Goal: Task Accomplishment & Management: Use online tool/utility

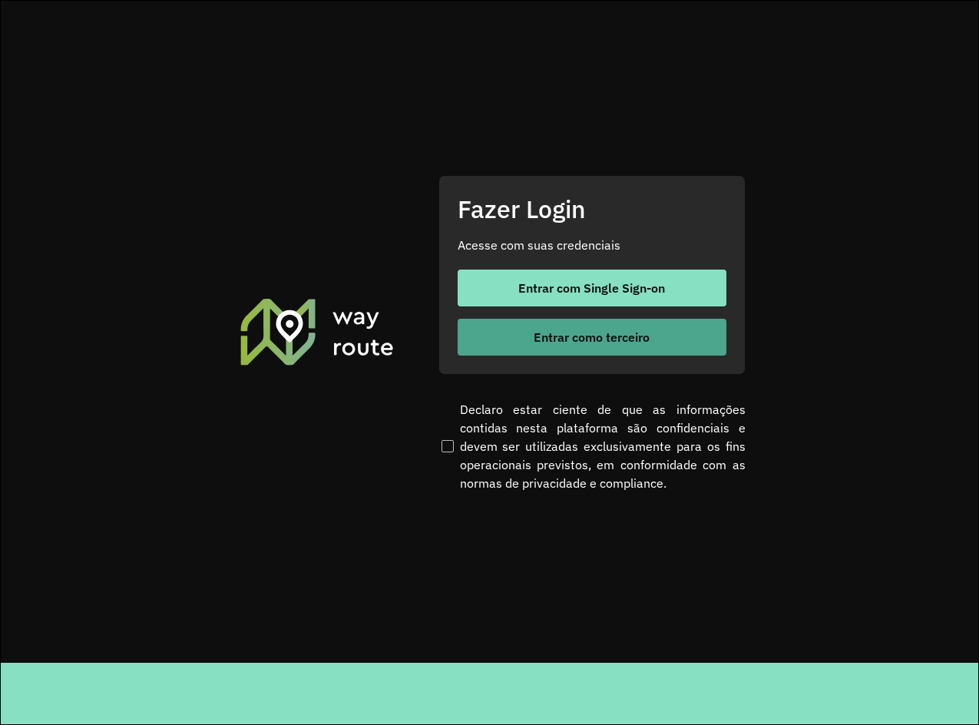
click at [574, 342] on span "Entrar como terceiro" at bounding box center [592, 337] width 116 height 12
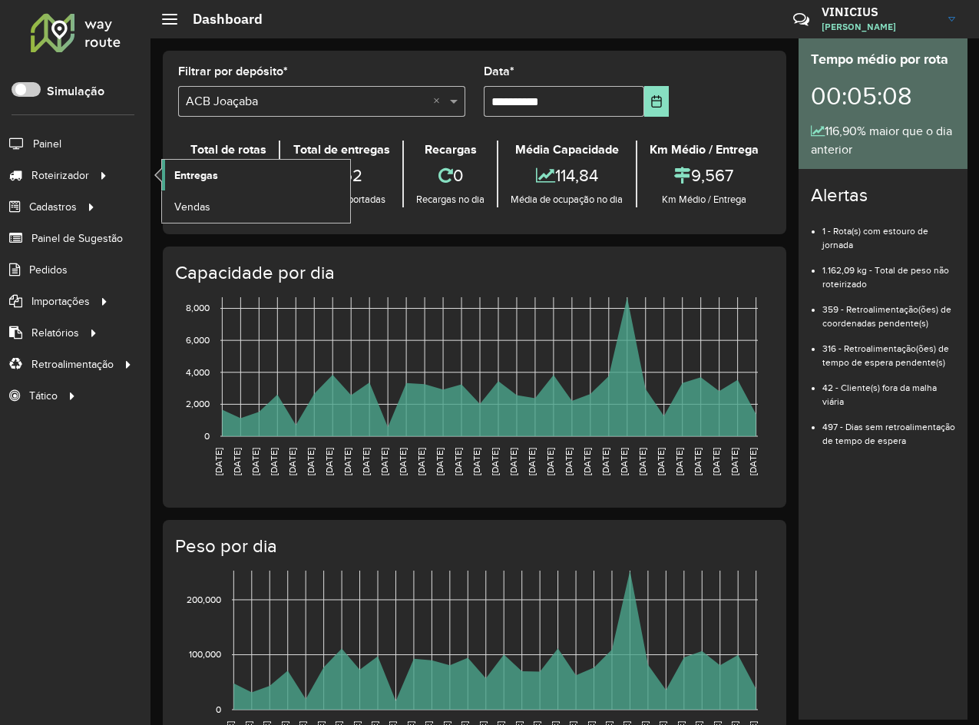
click at [260, 170] on link "Entregas" at bounding box center [256, 175] width 188 height 31
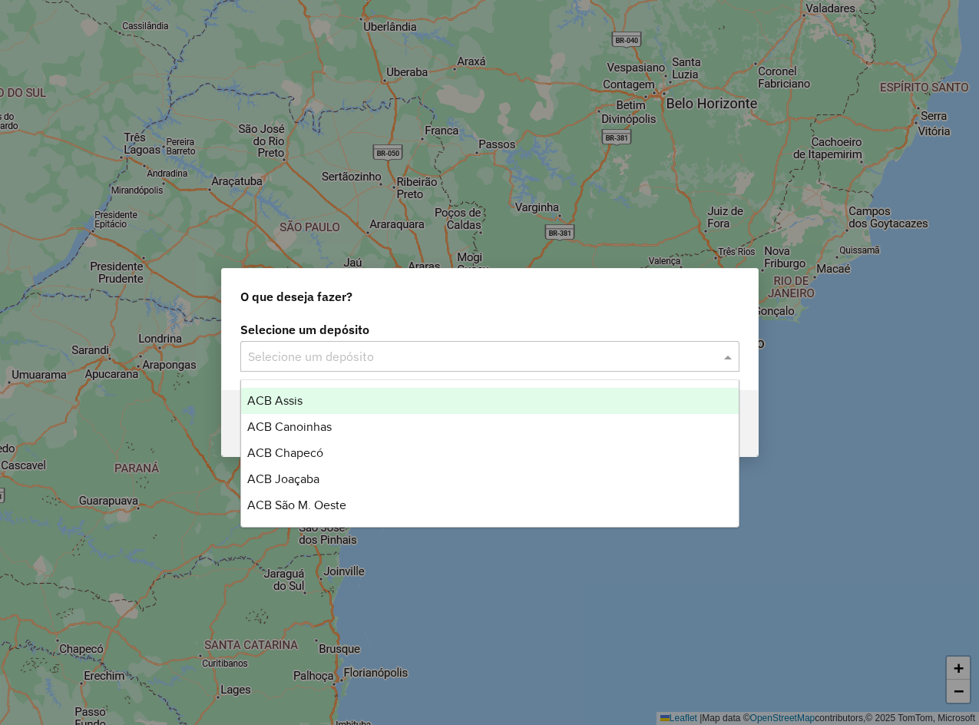
click at [331, 402] on div "ACB Assis" at bounding box center [490, 401] width 498 height 26
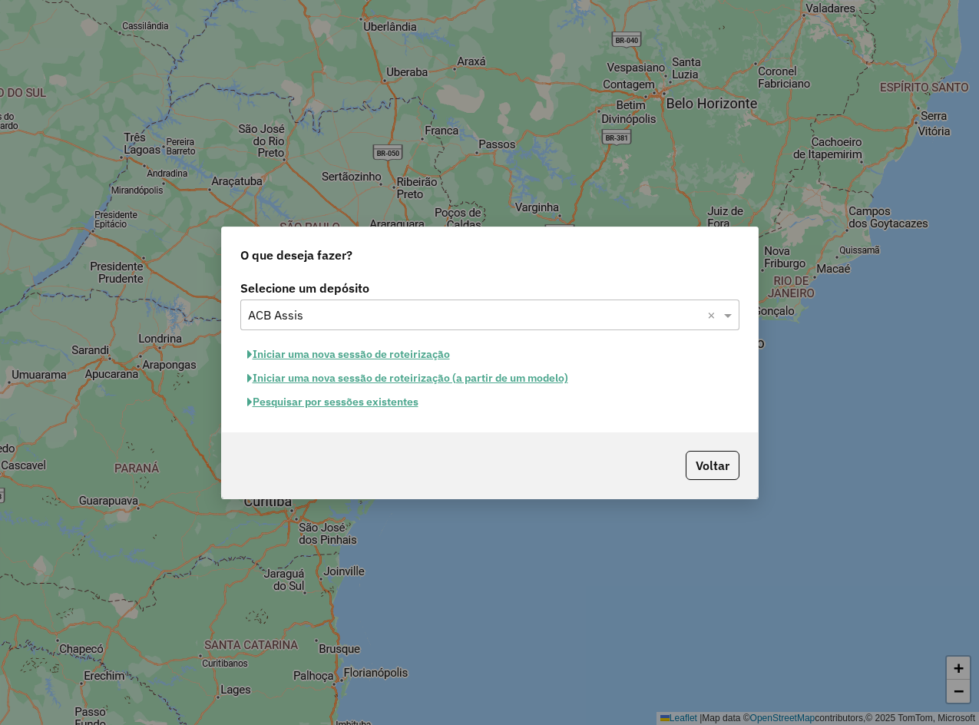
click at [343, 399] on button "Pesquisar por sessões existentes" at bounding box center [332, 402] width 185 height 24
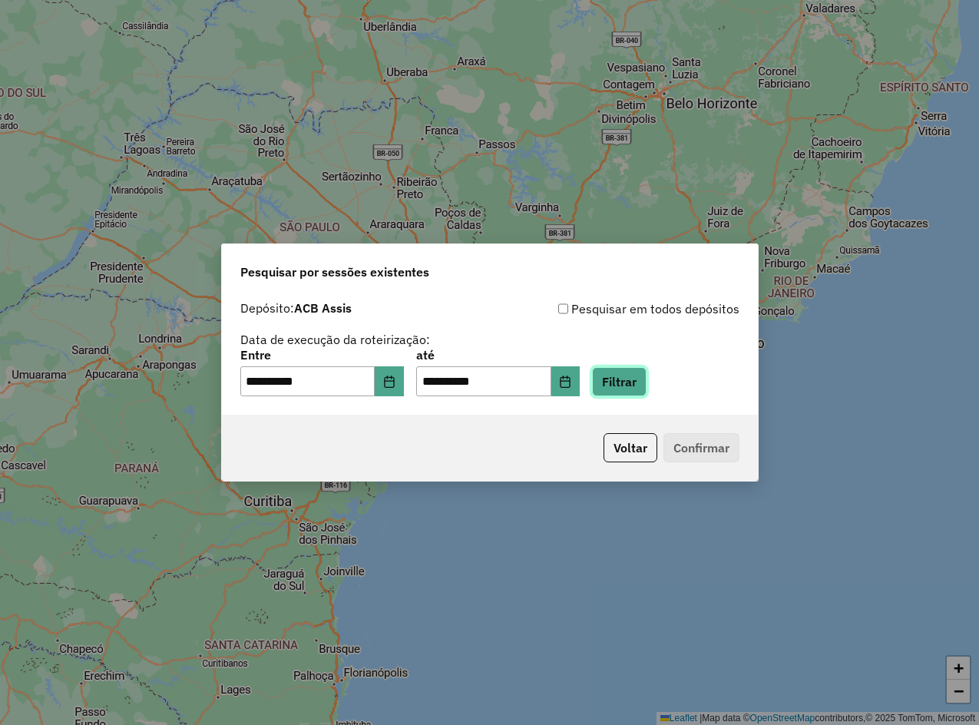
click at [627, 390] on button "Filtrar" at bounding box center [619, 381] width 55 height 29
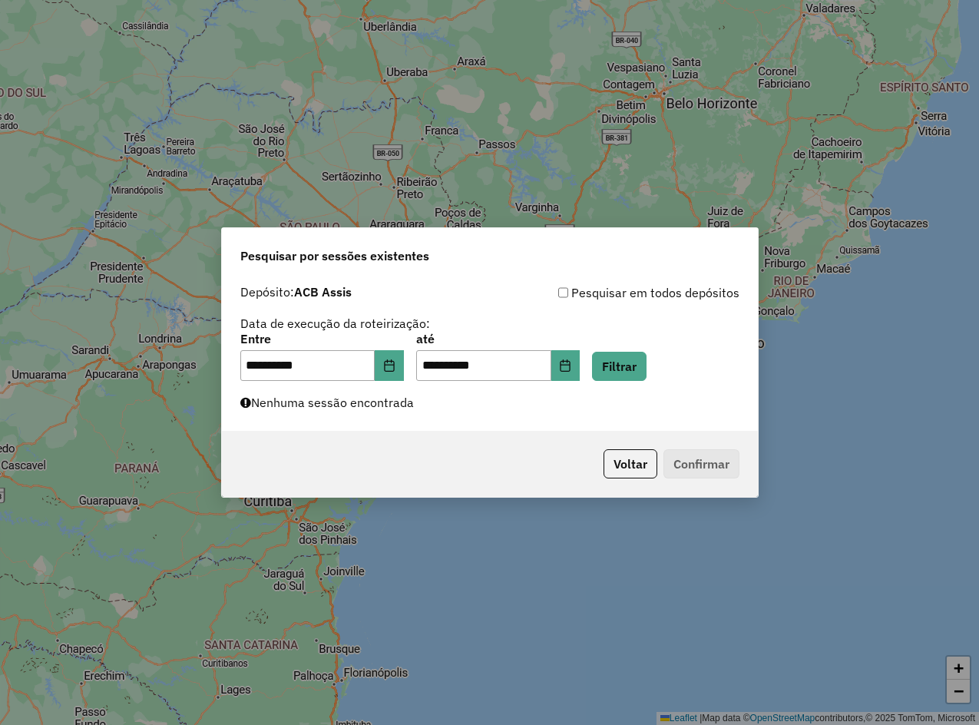
click at [460, 412] on div "**********" at bounding box center [490, 354] width 536 height 154
click at [395, 364] on icon "Choose Date" at bounding box center [389, 365] width 12 height 12
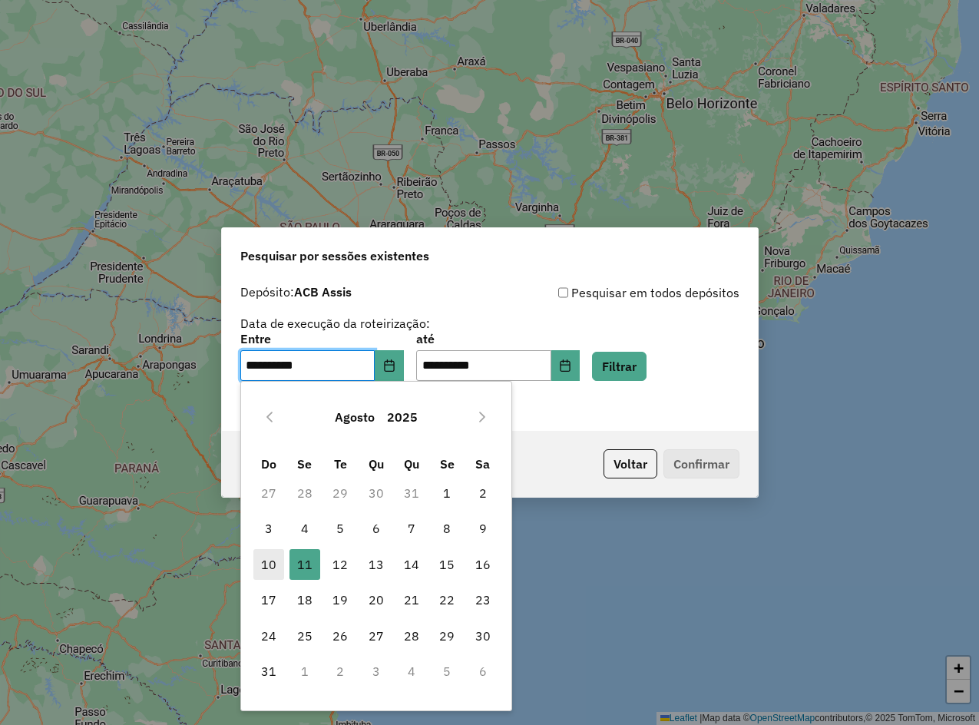
click at [276, 560] on span "10" at bounding box center [268, 564] width 31 height 31
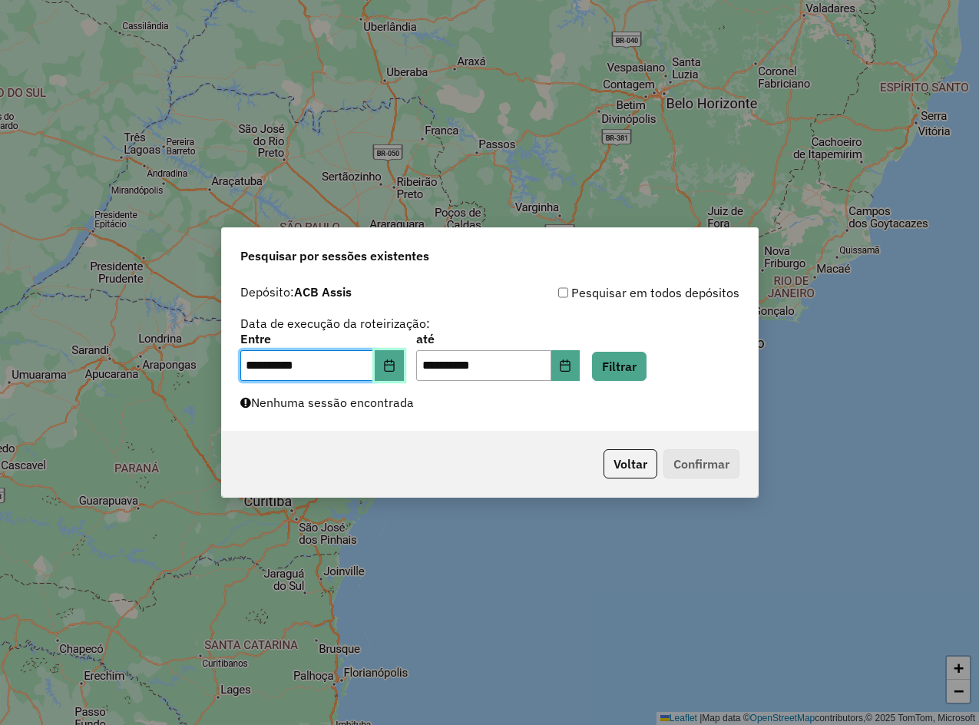
click at [396, 368] on icon "Choose Date" at bounding box center [389, 365] width 12 height 12
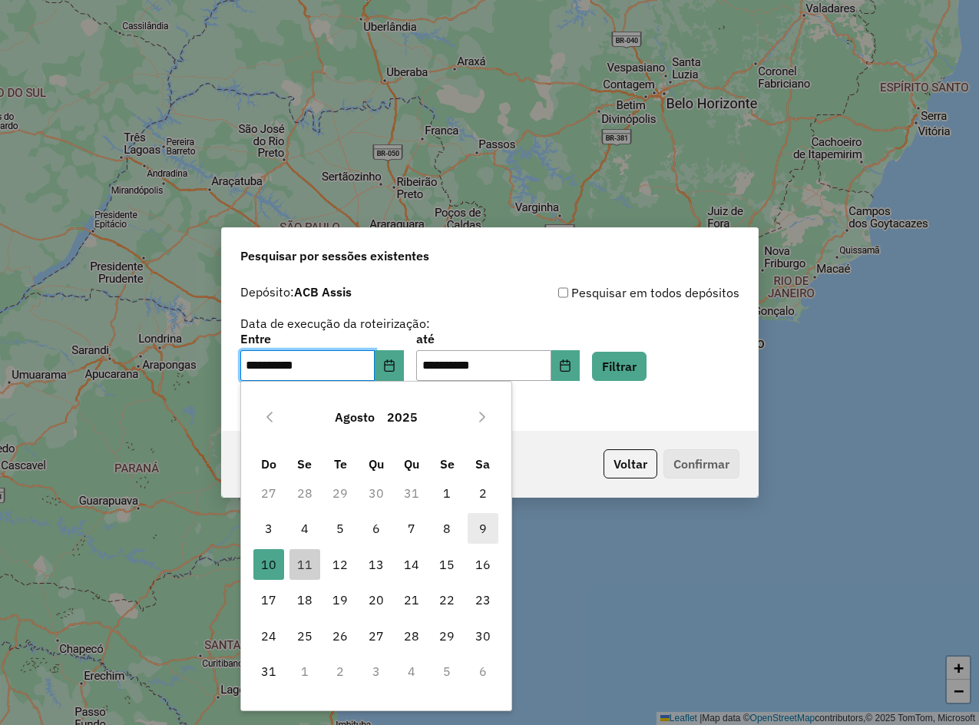
click at [475, 523] on span "9" at bounding box center [483, 528] width 31 height 31
type input "**********"
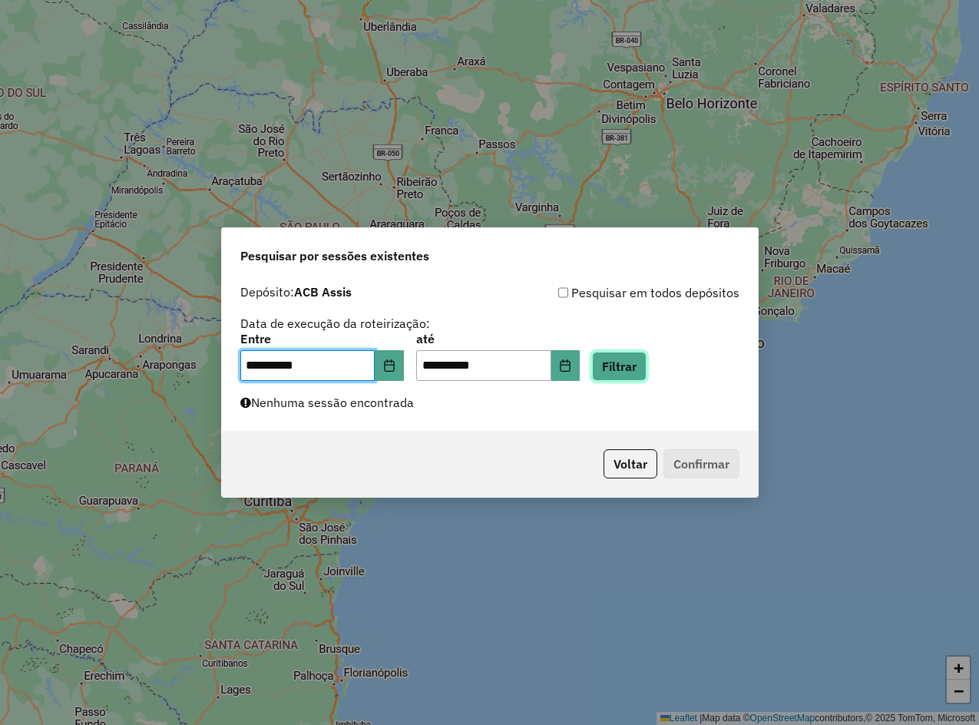
click at [628, 365] on button "Filtrar" at bounding box center [619, 366] width 55 height 29
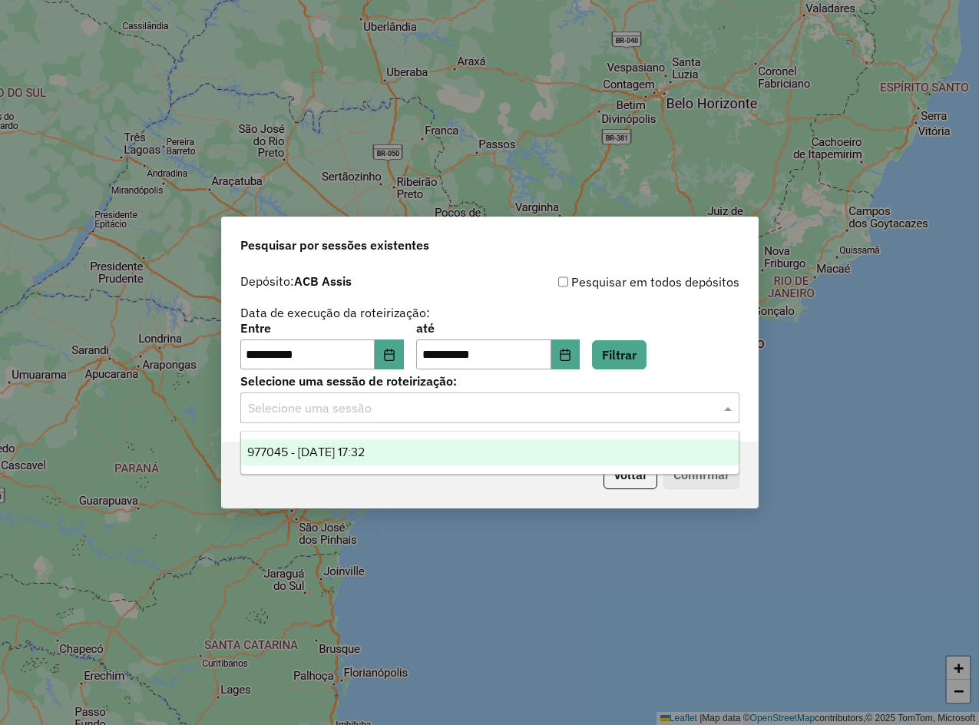
click at [500, 407] on input "text" at bounding box center [474, 408] width 453 height 18
click at [432, 468] on ng-dropdown-panel "977045 - 09/08/2025 17:32" at bounding box center [489, 453] width 499 height 44
click at [432, 458] on div "977045 - 09/08/2025 17:32" at bounding box center [490, 452] width 498 height 26
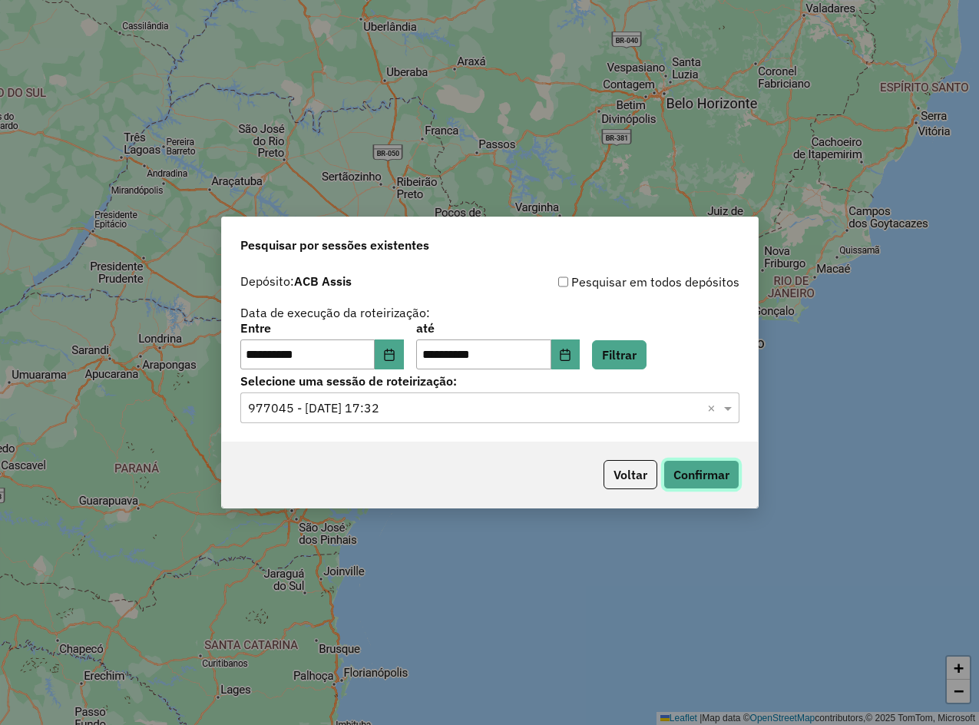
click at [723, 475] on button "Confirmar" at bounding box center [702, 474] width 76 height 29
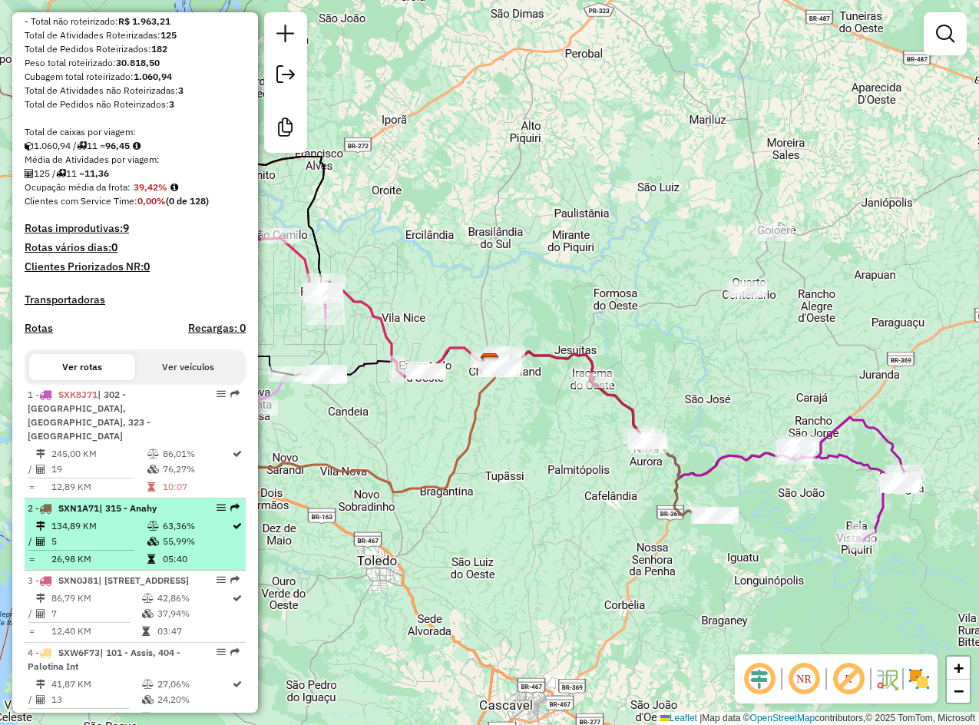
scroll to position [175, 0]
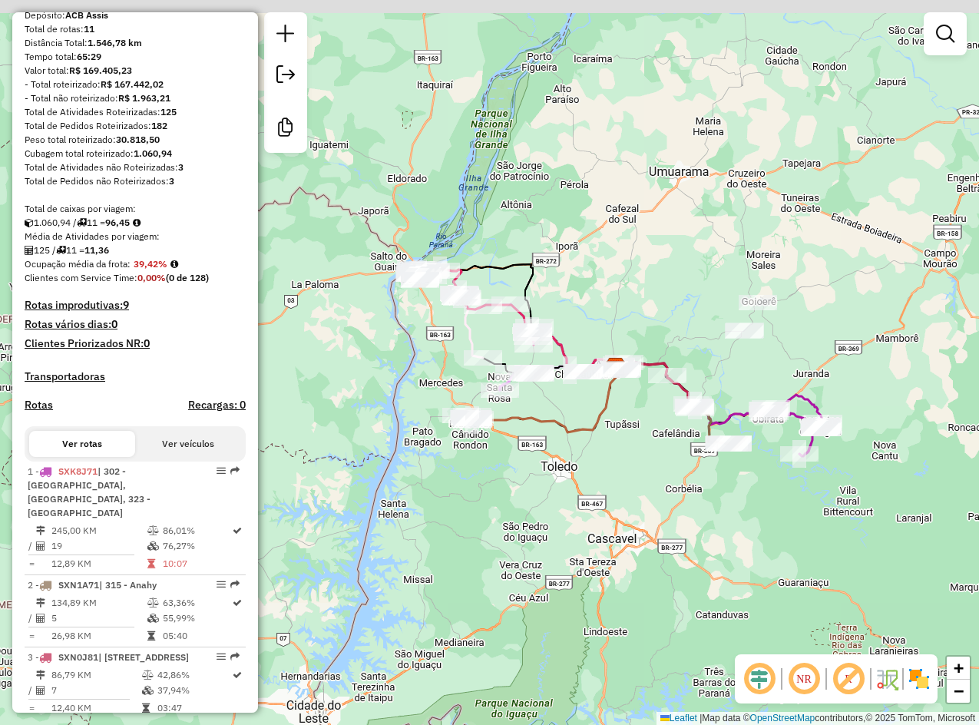
drag, startPoint x: 621, startPoint y: 252, endPoint x: 666, endPoint y: 286, distance: 57.0
click at [666, 286] on div "Janela de atendimento Grade de atendimento Capacidade Transportadoras Veículos …" at bounding box center [489, 362] width 979 height 725
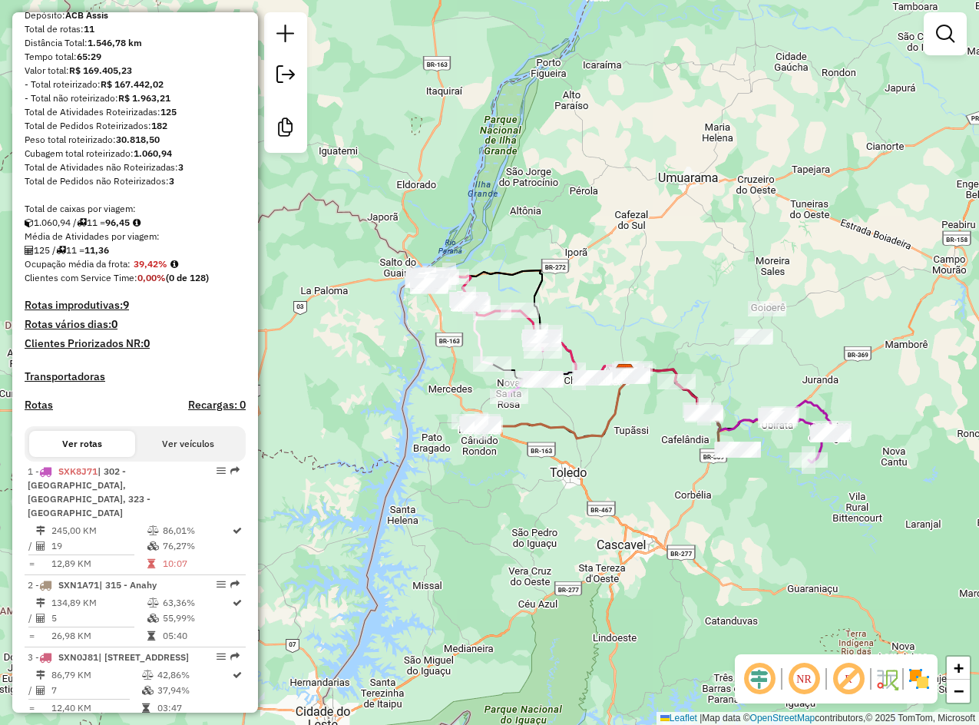
scroll to position [252, 0]
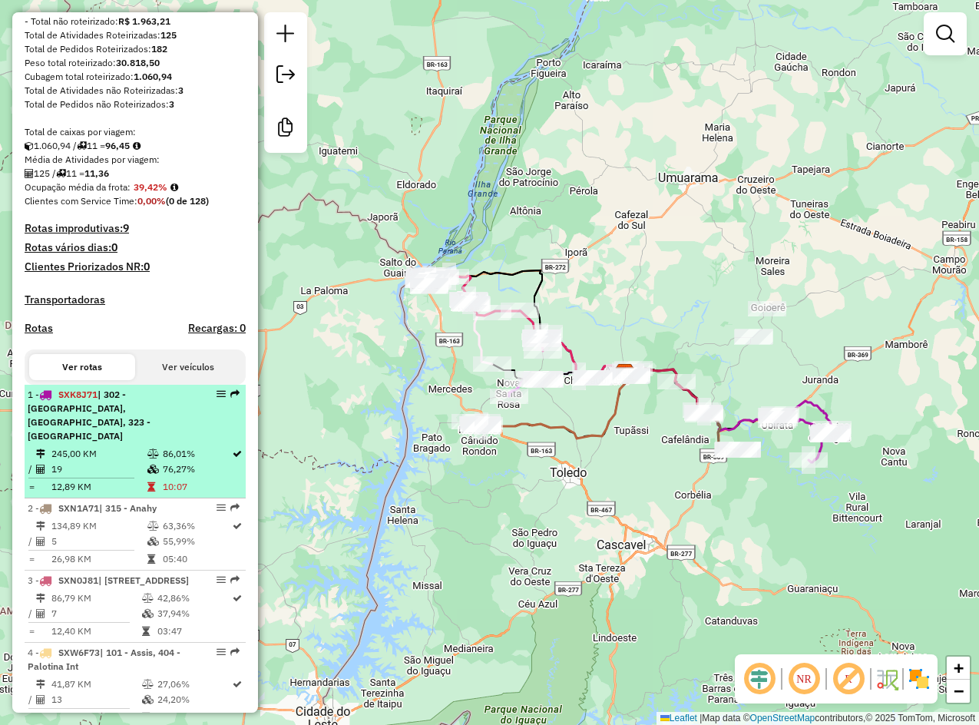
click at [137, 421] on span "| 302 - [GEOGRAPHIC_DATA], [GEOGRAPHIC_DATA], 323 - [GEOGRAPHIC_DATA]" at bounding box center [89, 415] width 123 height 53
select select "**********"
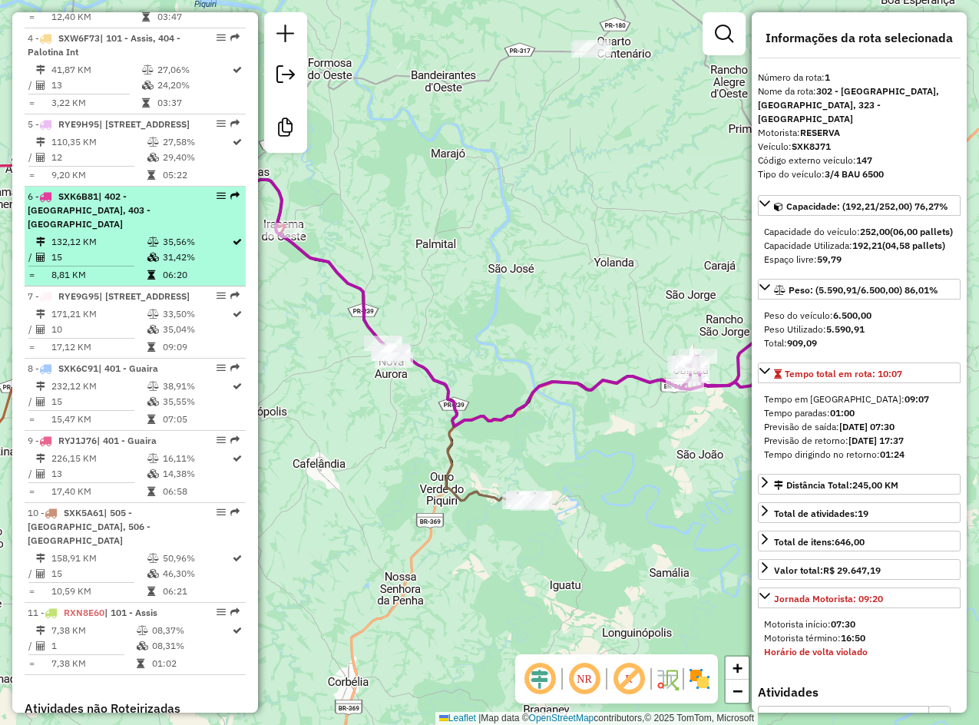
scroll to position [943, 0]
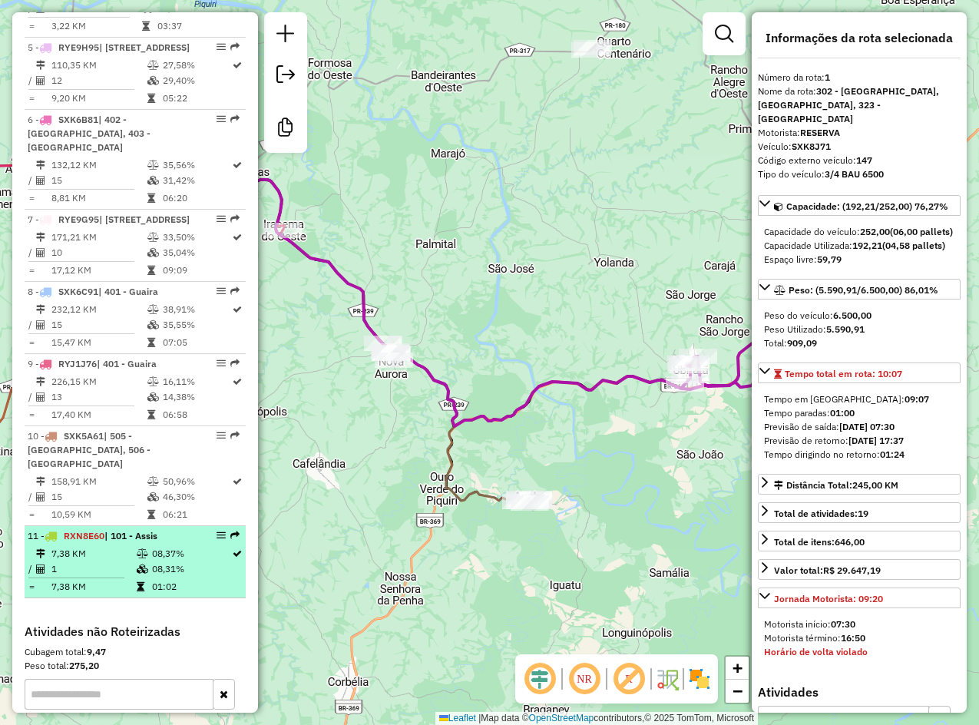
click at [155, 547] on td "08,37%" at bounding box center [191, 553] width 80 height 15
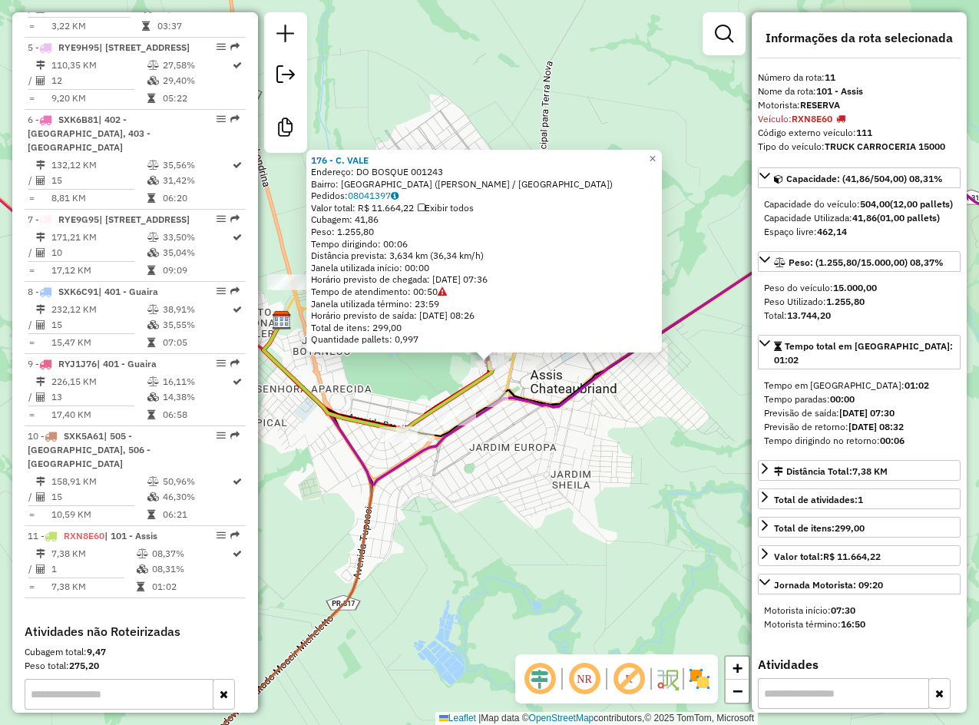
scroll to position [1097, 0]
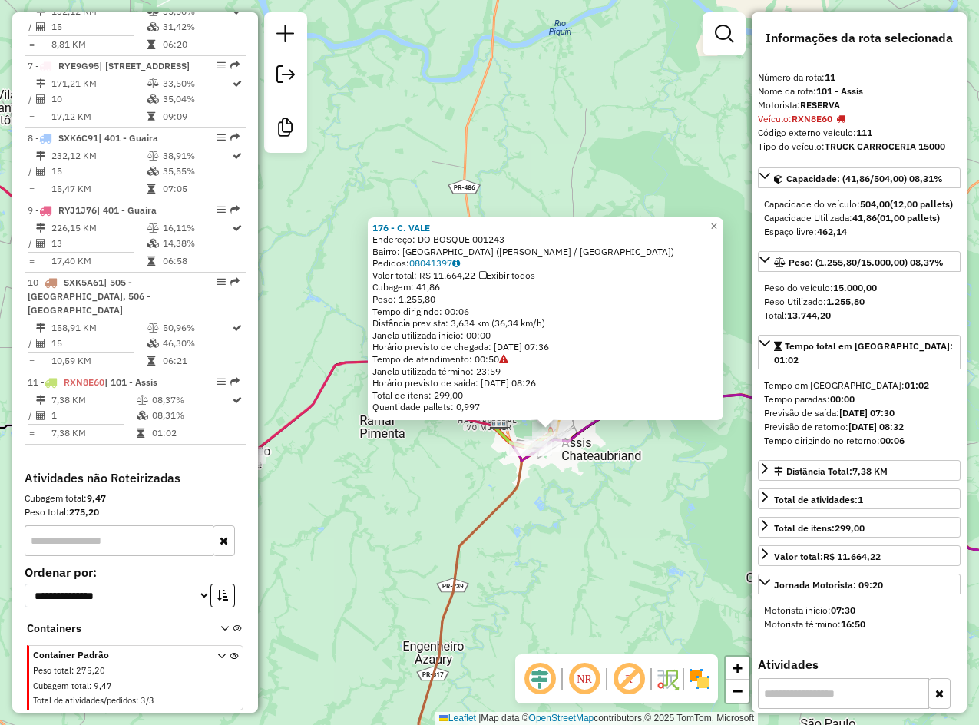
drag, startPoint x: 628, startPoint y: 469, endPoint x: 574, endPoint y: 473, distance: 53.9
click at [574, 473] on div "176 - C. VALE Endereço: DO BOSQUE 001243 Bairro: [GEOGRAPHIC_DATA] ([GEOGRAPHIC…" at bounding box center [489, 362] width 979 height 725
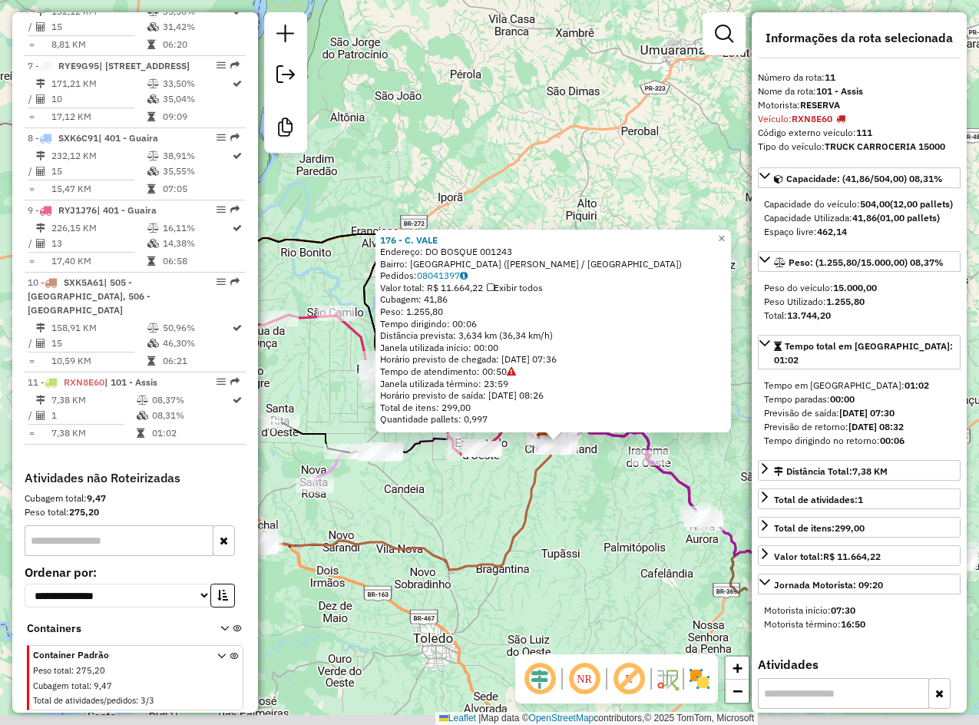
drag, startPoint x: 607, startPoint y: 504, endPoint x: 604, endPoint y: 483, distance: 20.9
click at [604, 483] on div "176 - C. VALE Endereço: DO BOSQUE 001243 Bairro: [GEOGRAPHIC_DATA] ([GEOGRAPHIC…" at bounding box center [489, 362] width 979 height 725
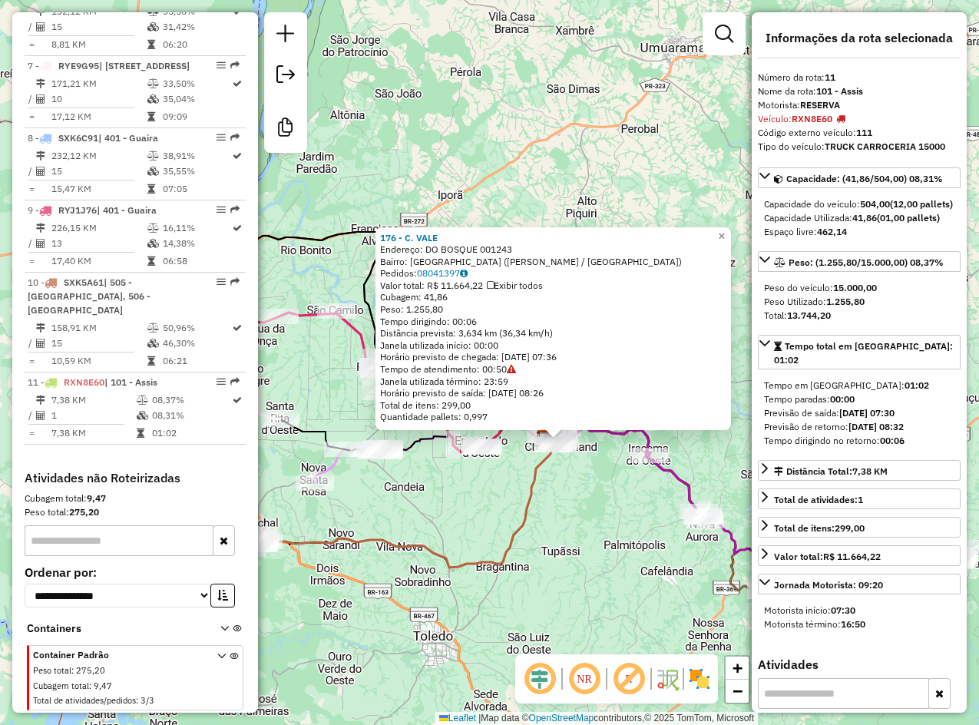
click at [551, 458] on icon at bounding box center [404, 503] width 293 height 130
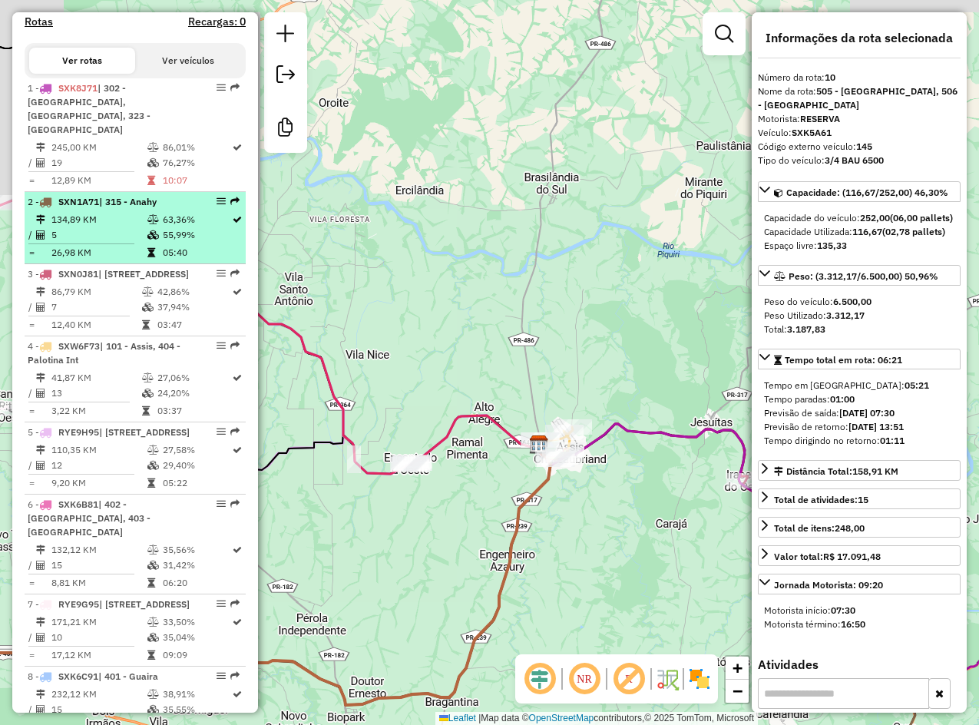
scroll to position [559, 0]
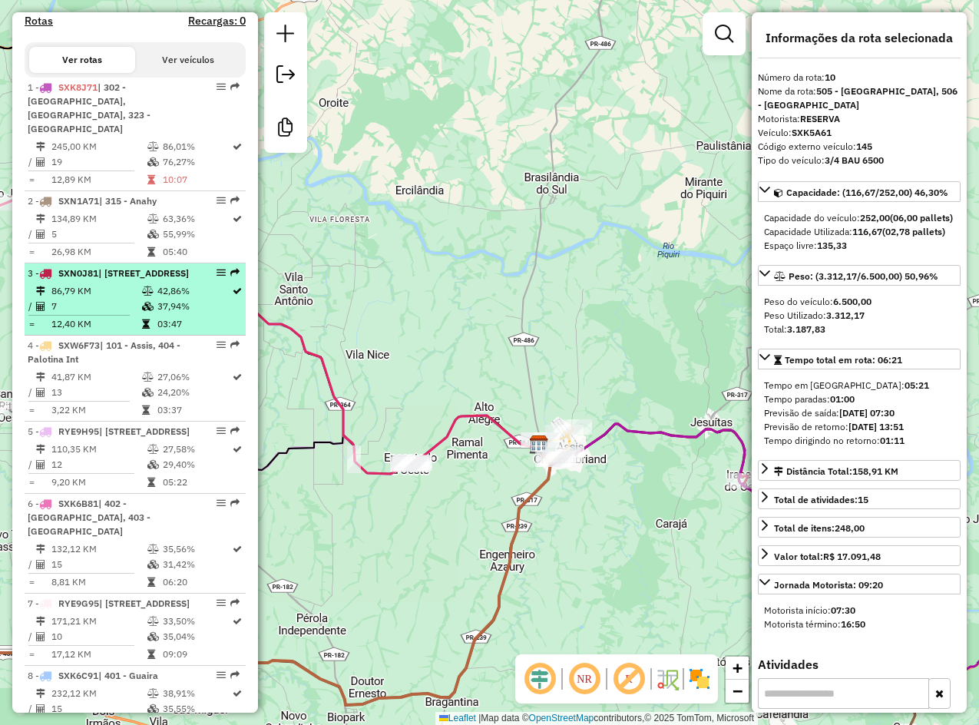
click at [157, 304] on td "37,94%" at bounding box center [194, 306] width 74 height 15
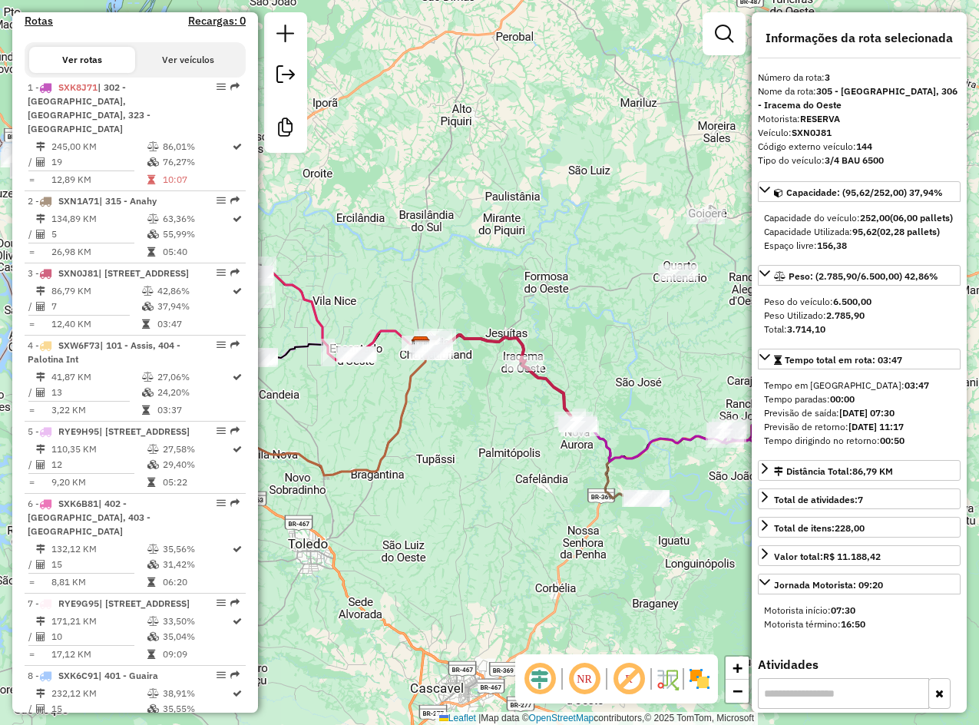
click at [617, 181] on div "Janela de atendimento Grade de atendimento Capacidade Transportadoras Veículos …" at bounding box center [489, 362] width 979 height 725
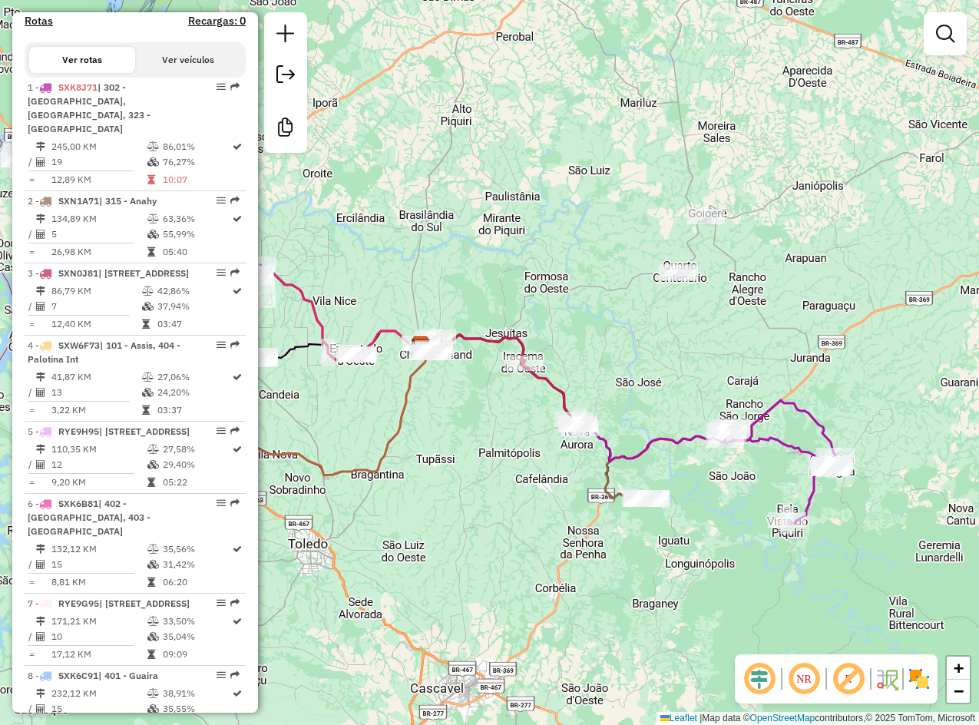
click at [623, 343] on div "Janela de atendimento Grade de atendimento Capacidade Transportadoras Veículos …" at bounding box center [489, 362] width 979 height 725
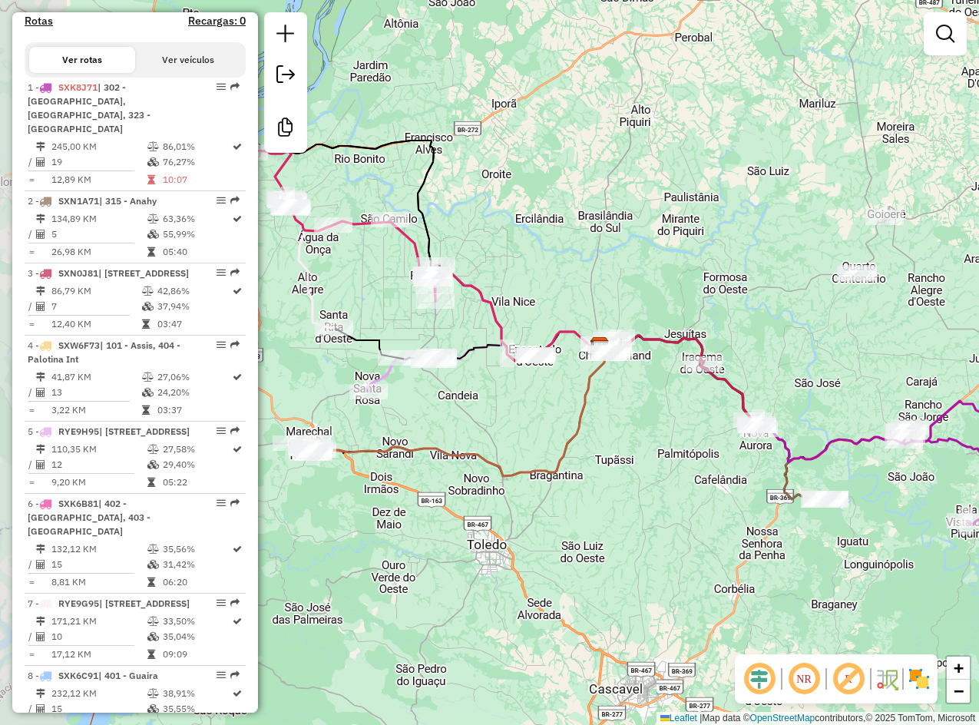
drag, startPoint x: 616, startPoint y: 340, endPoint x: 832, endPoint y: 341, distance: 216.6
click at [827, 344] on div "Janela de atendimento Grade de atendimento Capacidade Transportadoras Veículos …" at bounding box center [489, 362] width 979 height 725
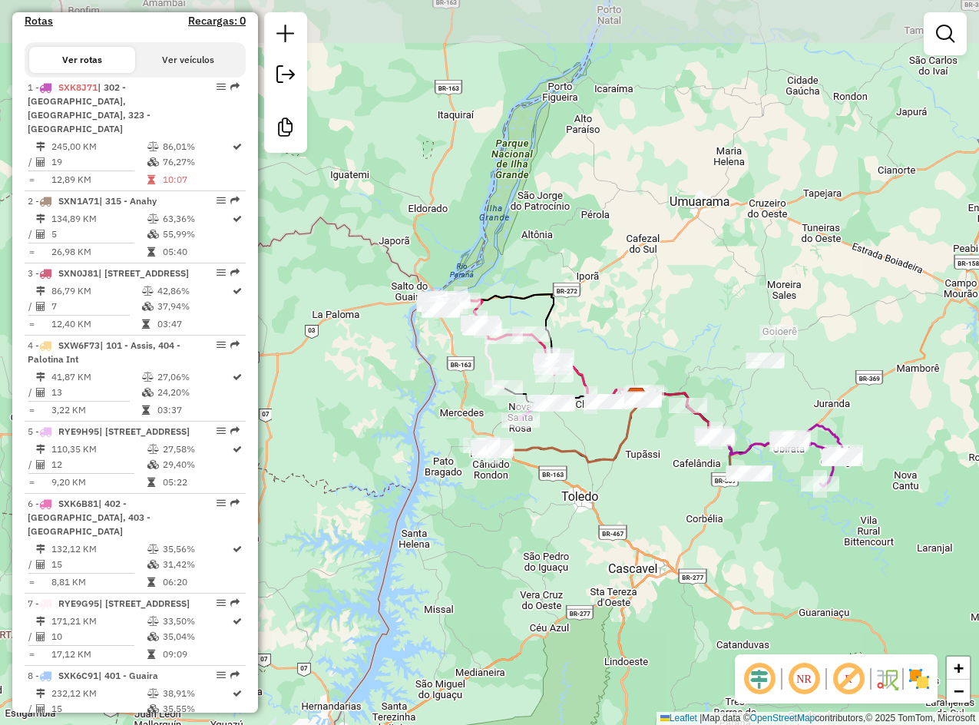
drag, startPoint x: 795, startPoint y: 270, endPoint x: 699, endPoint y: 330, distance: 113.2
click at [699, 330] on div "Janela de atendimento Grade de atendimento Capacidade Transportadoras Veículos …" at bounding box center [489, 362] width 979 height 725
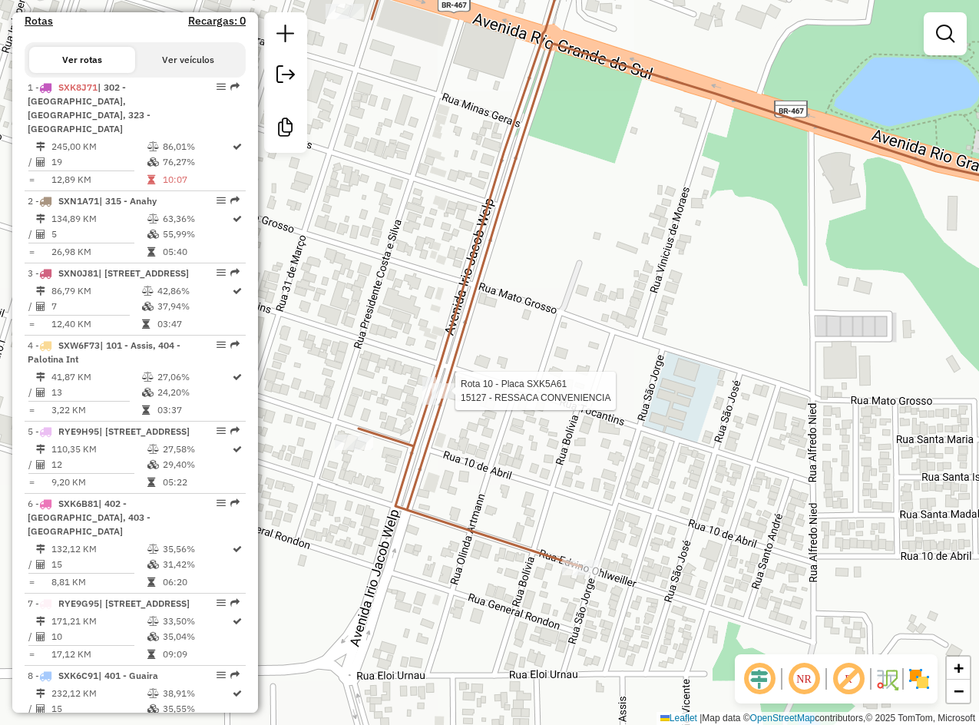
select select "**********"
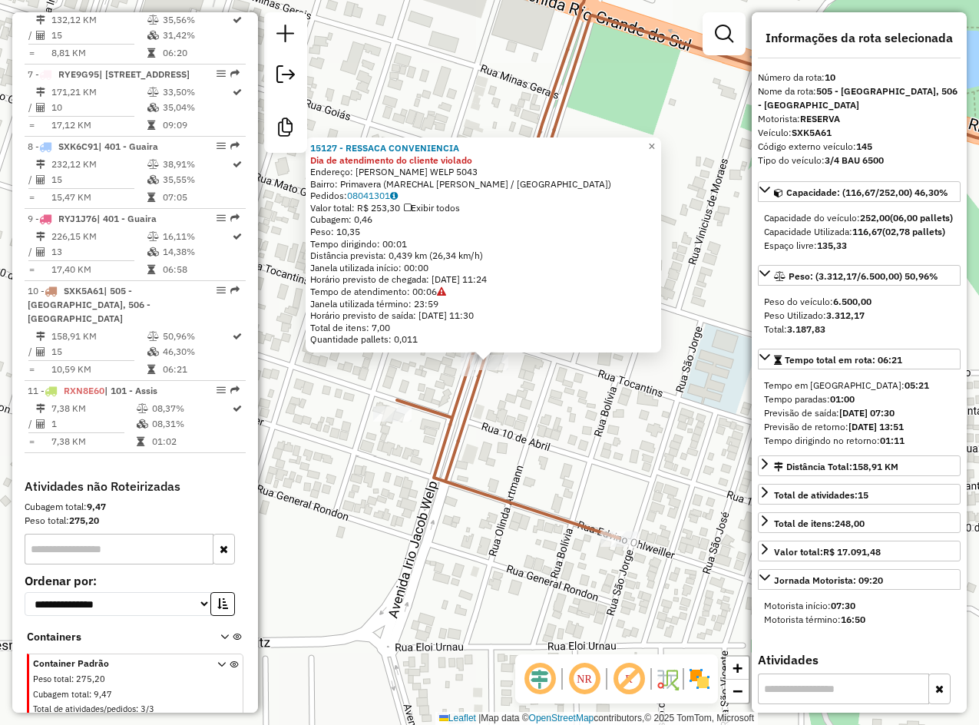
scroll to position [1097, 0]
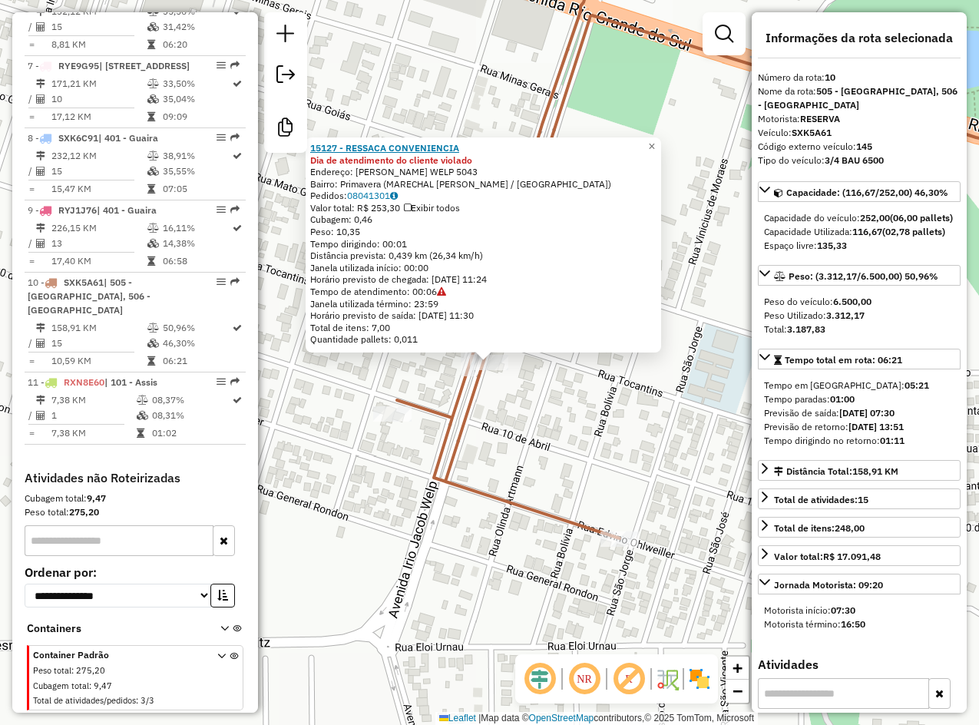
click at [391, 150] on strong "15127 - RESSACA CONVENIENCIA" at bounding box center [384, 148] width 149 height 12
click at [555, 444] on div "15127 - RESSACA CONVENIENCIA Dia de atendimento do cliente violado Endereço: [P…" at bounding box center [489, 362] width 979 height 725
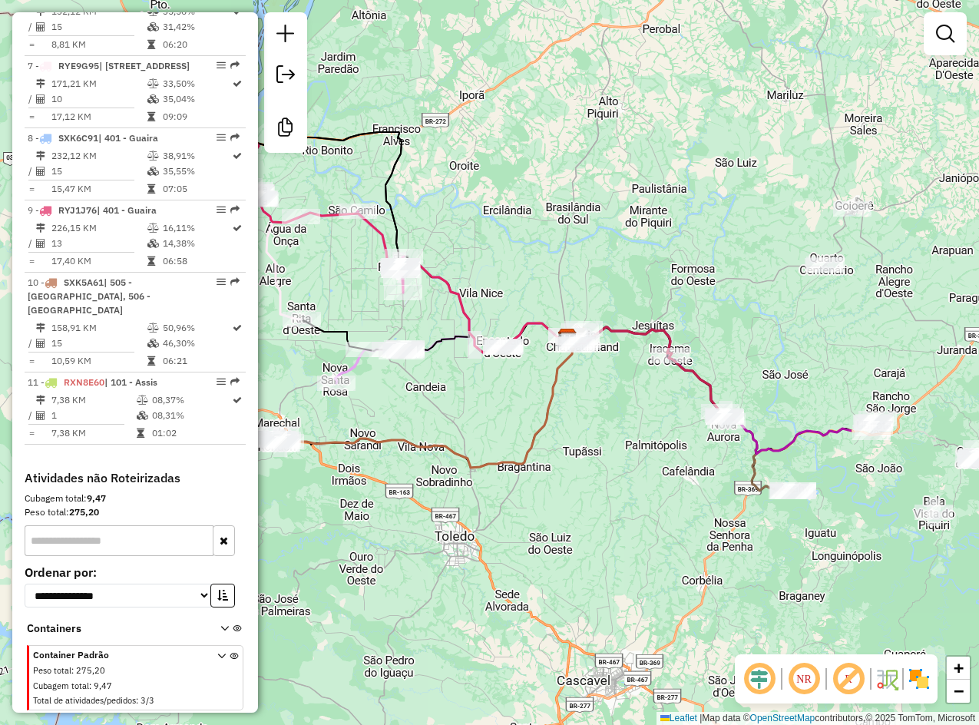
drag, startPoint x: 674, startPoint y: 410, endPoint x: 387, endPoint y: 421, distance: 286.7
click at [382, 422] on div "Janela de atendimento Grade de atendimento Capacidade Transportadoras Veículos …" at bounding box center [489, 362] width 979 height 725
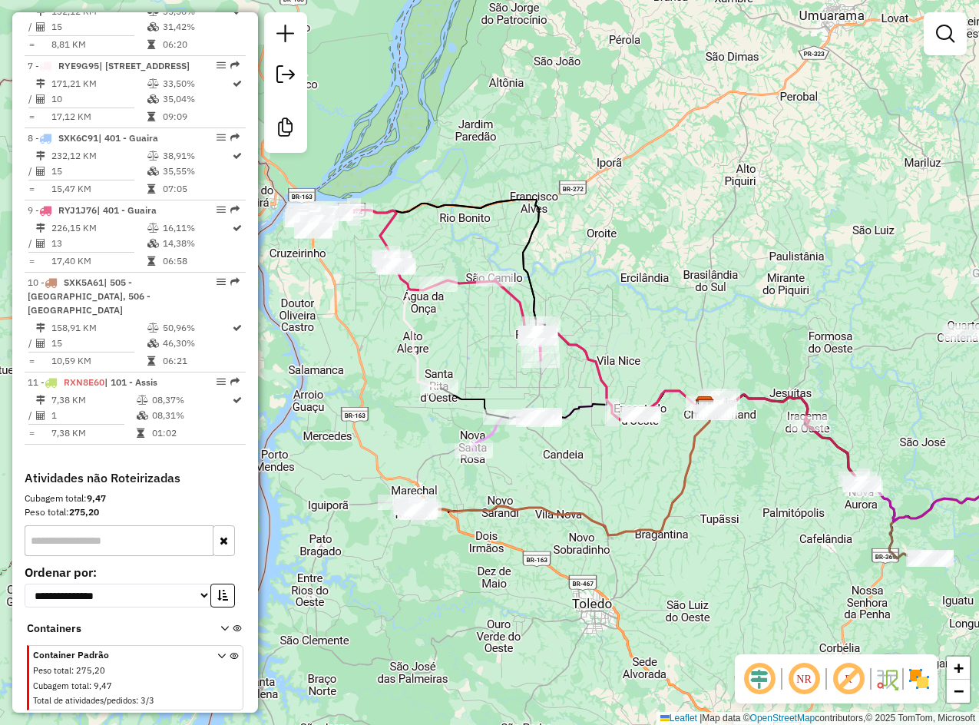
drag, startPoint x: 580, startPoint y: 435, endPoint x: 784, endPoint y: 505, distance: 215.7
click at [784, 505] on div "Janela de atendimento Grade de atendimento Capacidade Transportadoras Veículos …" at bounding box center [489, 362] width 979 height 725
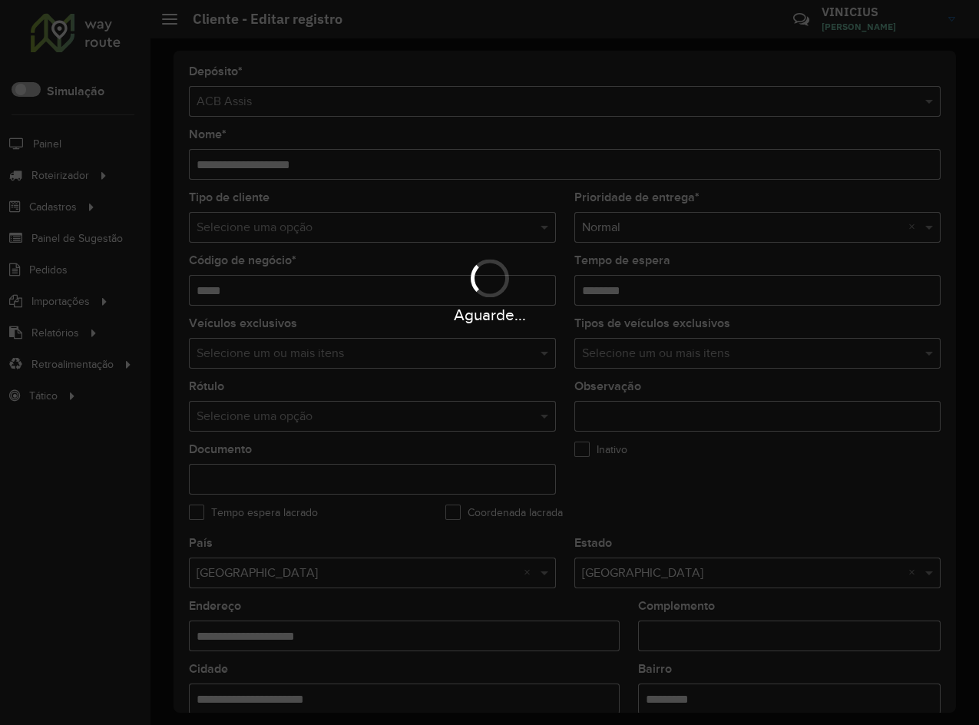
scroll to position [418, 0]
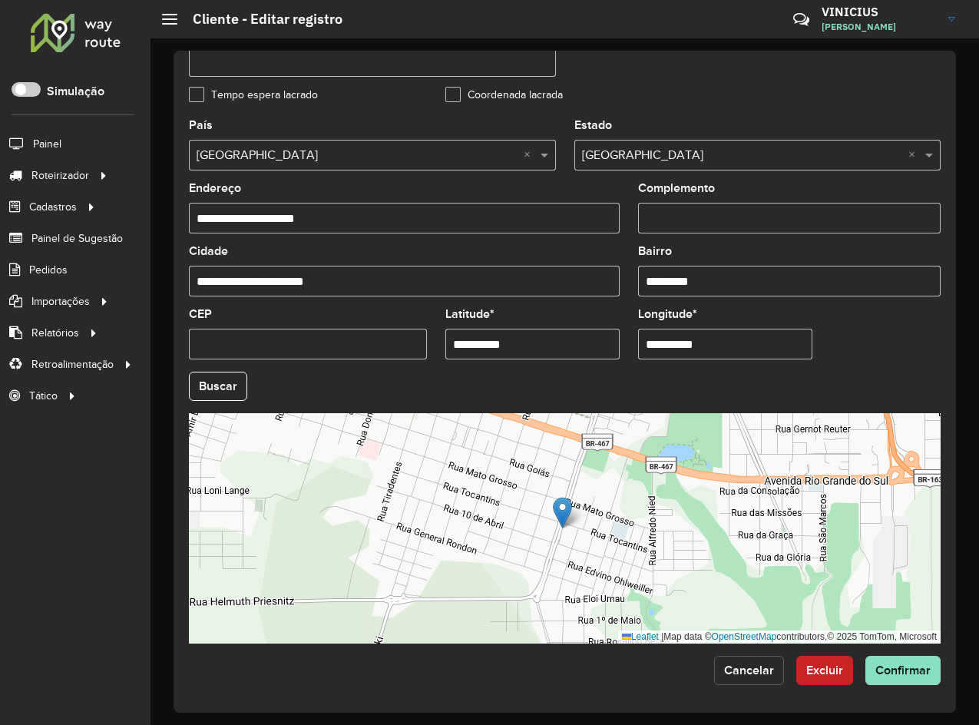
click at [753, 678] on button "Cancelar" at bounding box center [749, 670] width 70 height 29
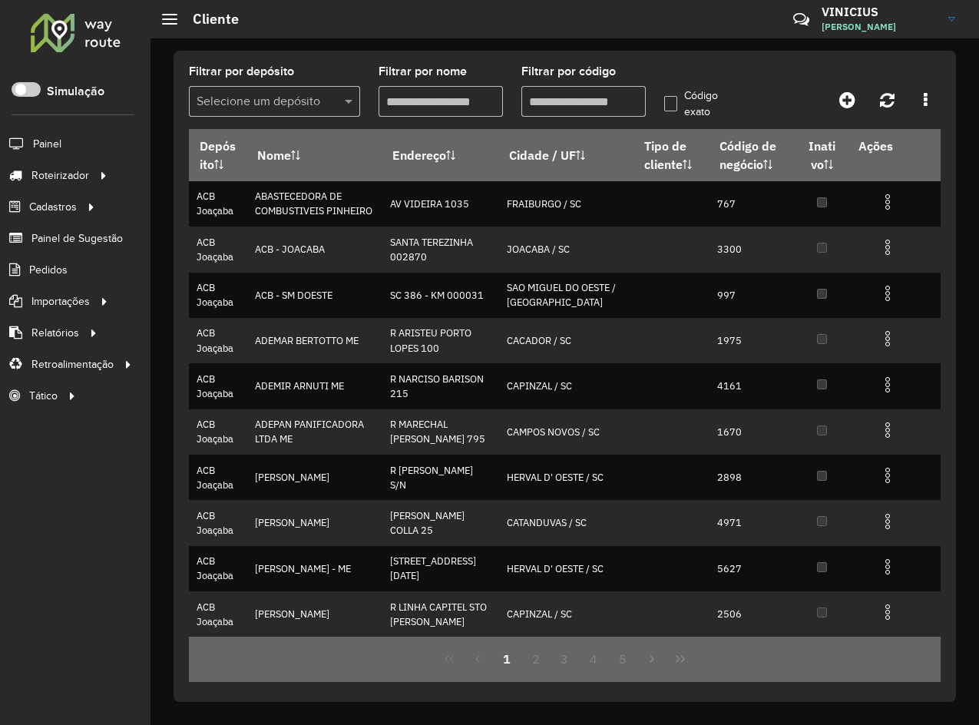
click at [551, 98] on input "Filtrar por código" at bounding box center [583, 101] width 124 height 31
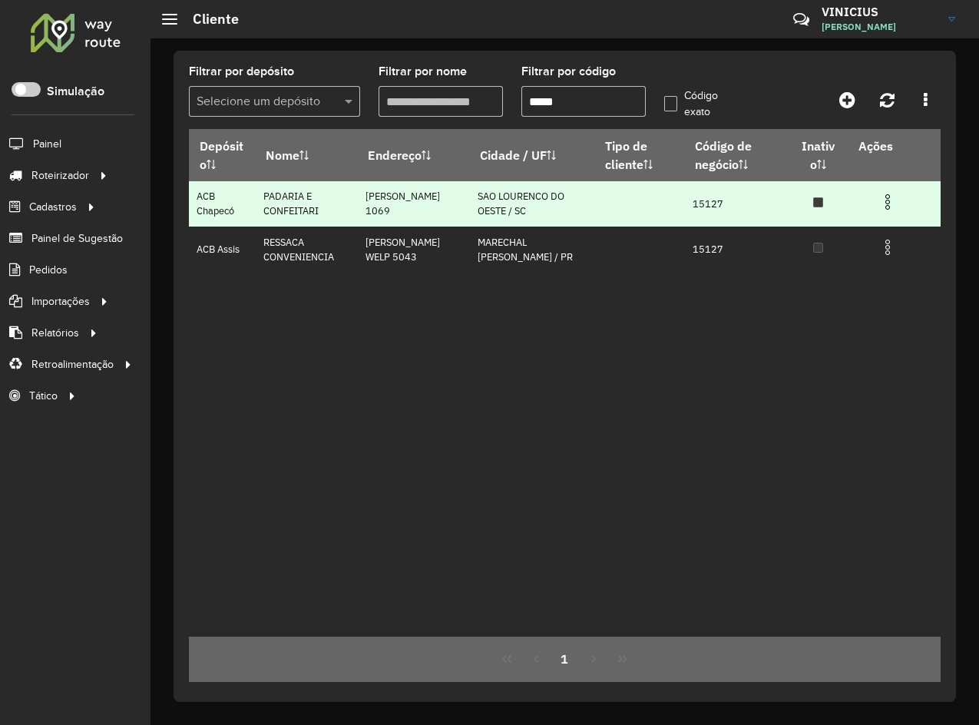
type input "*****"
click at [885, 203] on img at bounding box center [888, 202] width 18 height 18
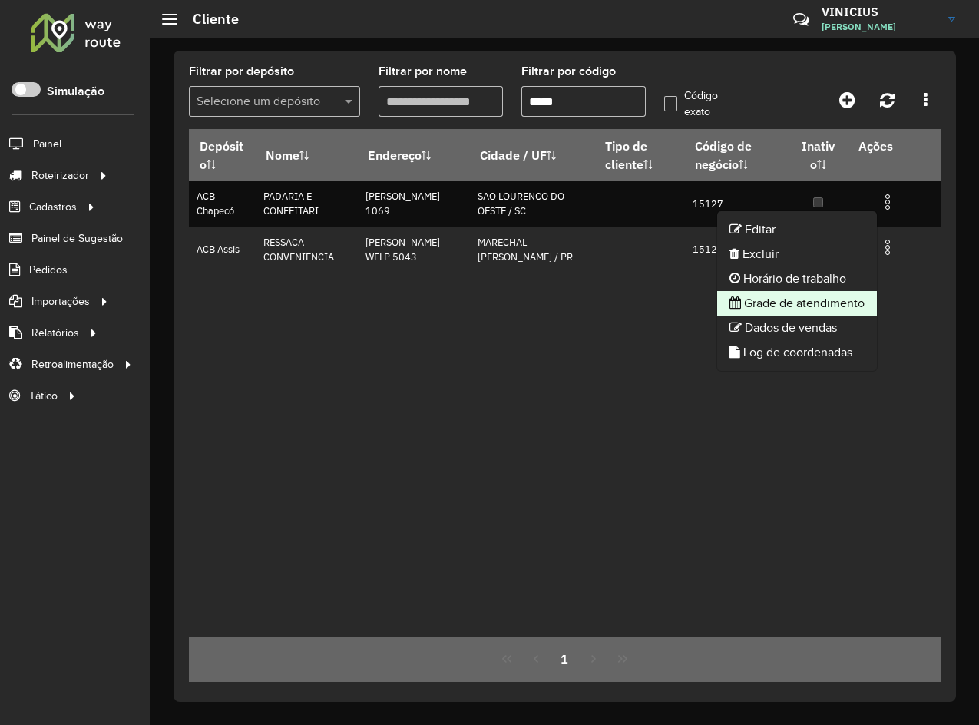
click at [818, 295] on li "Grade de atendimento" at bounding box center [797, 303] width 160 height 25
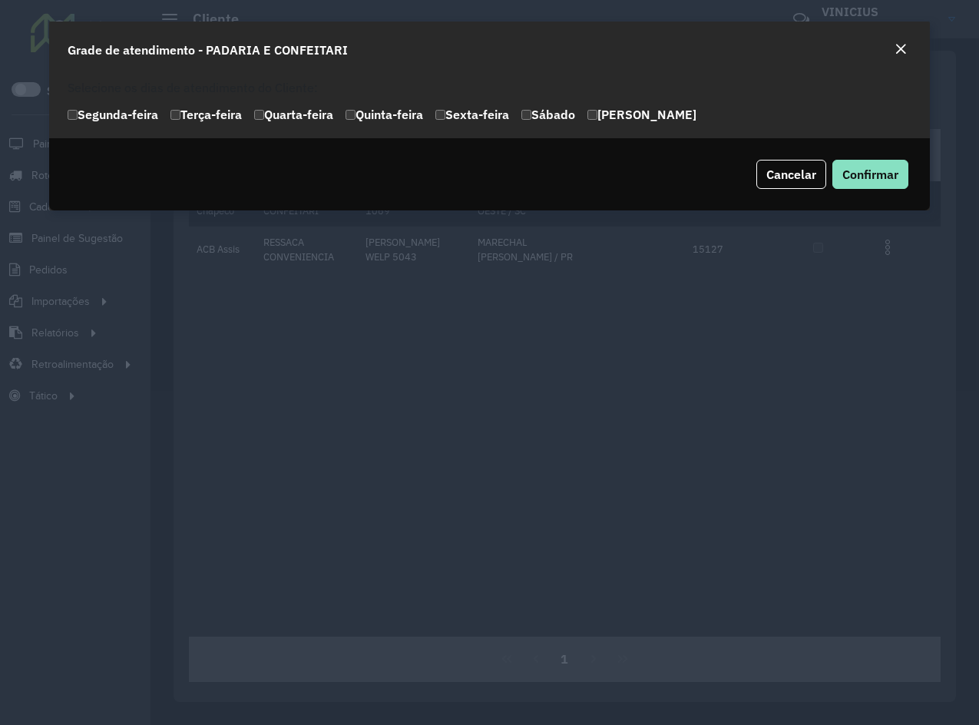
click at [899, 48] on em "Close" at bounding box center [901, 49] width 12 height 12
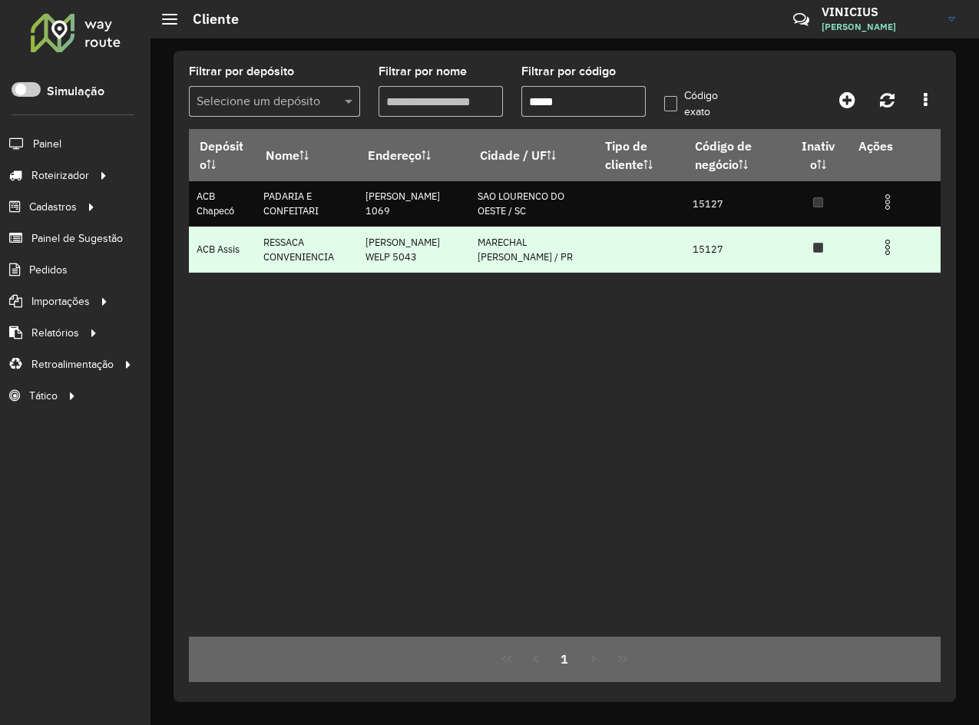
click at [887, 253] on img at bounding box center [888, 247] width 18 height 18
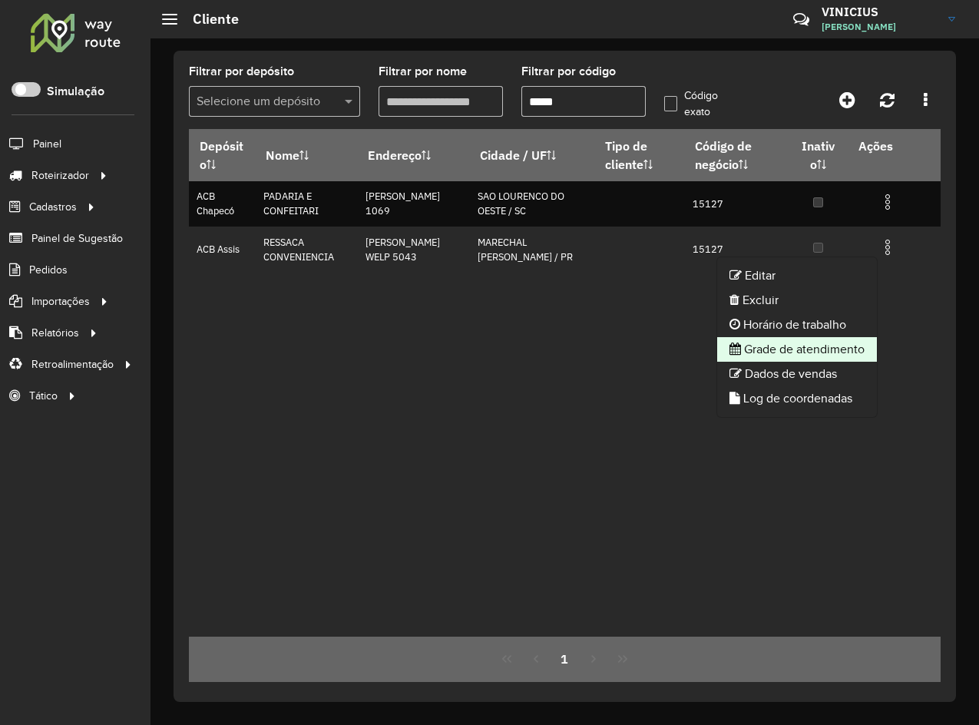
click at [813, 353] on li "Grade de atendimento" at bounding box center [797, 349] width 160 height 25
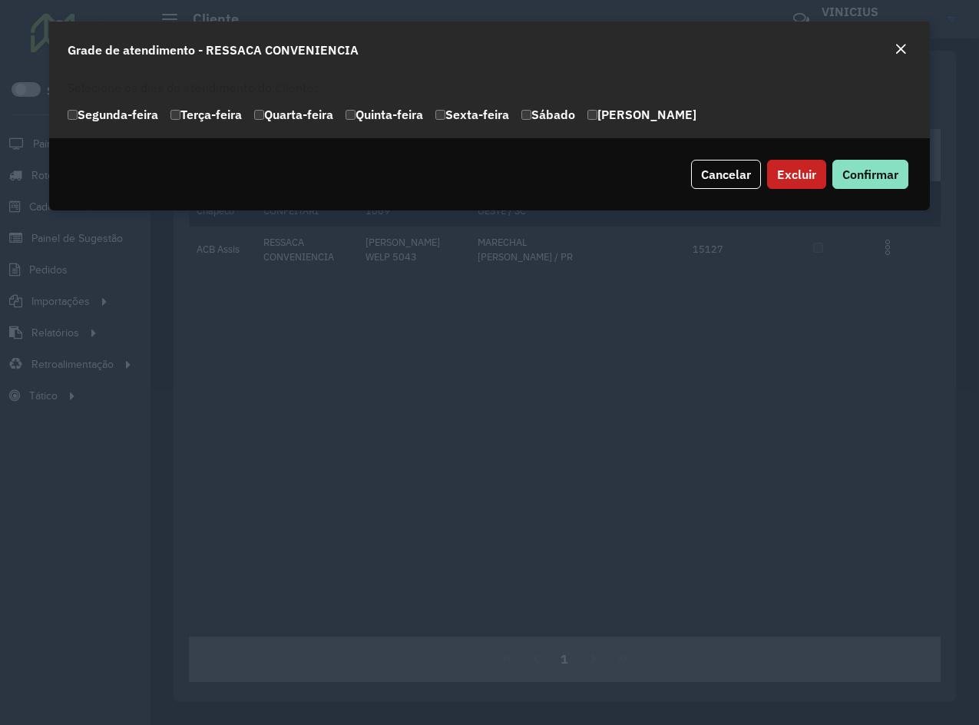
click at [903, 48] on em "Close" at bounding box center [901, 49] width 12 height 12
